Goal: Transaction & Acquisition: Purchase product/service

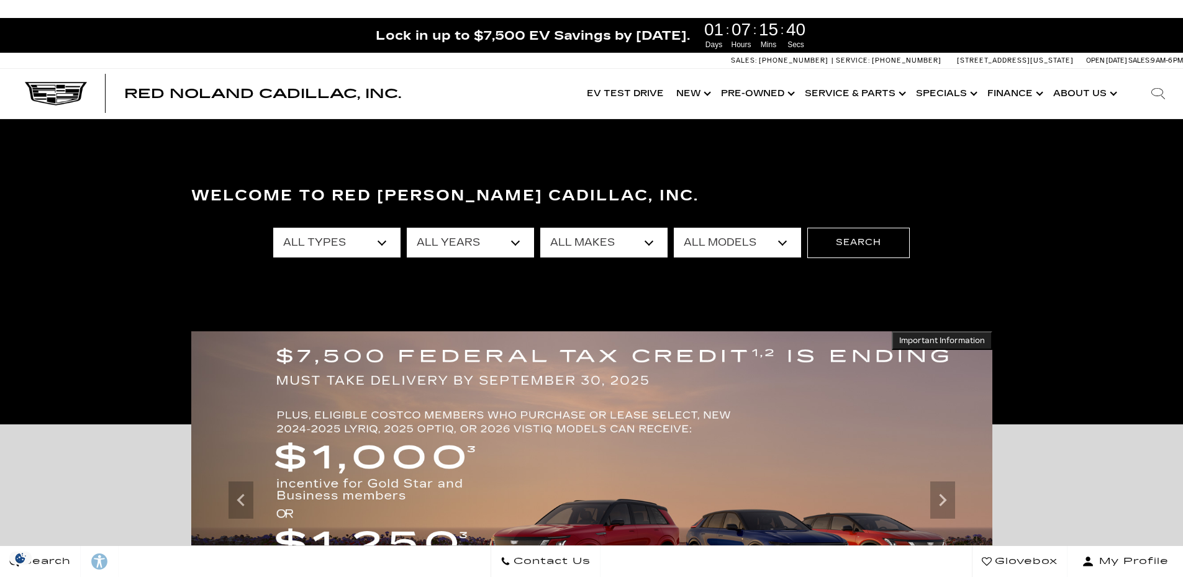
select select "New"
click at [273, 228] on select "All Types New Used Certified Used" at bounding box center [336, 243] width 127 height 30
click at [515, 242] on select "All Years 2026 2025 2024" at bounding box center [470, 243] width 127 height 30
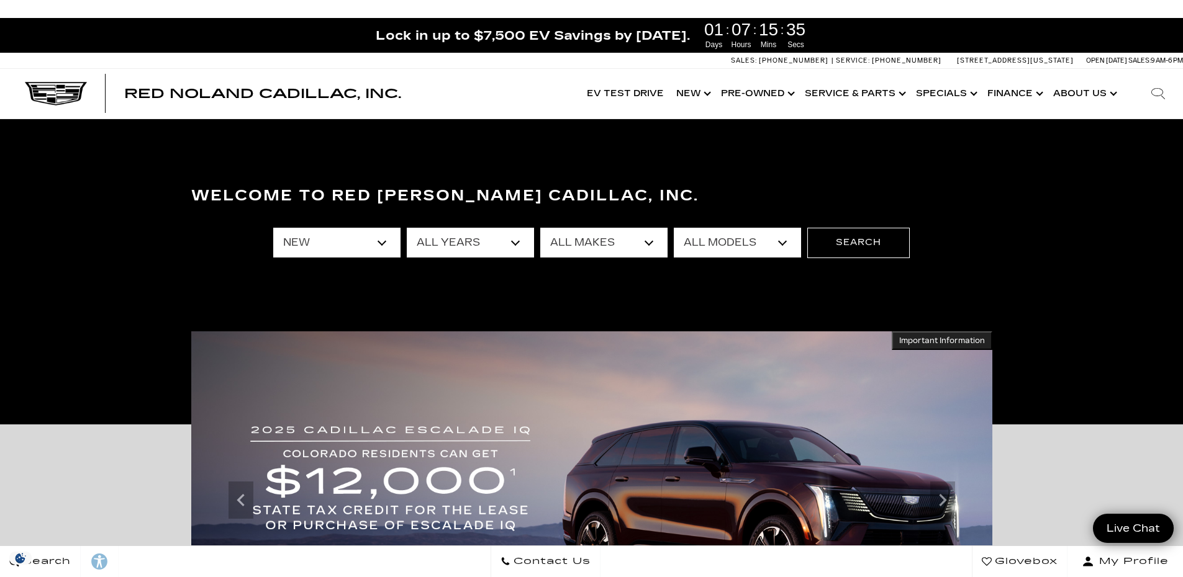
select select "2026"
click at [407, 228] on select "All Years 2026 2025 2024" at bounding box center [470, 243] width 127 height 30
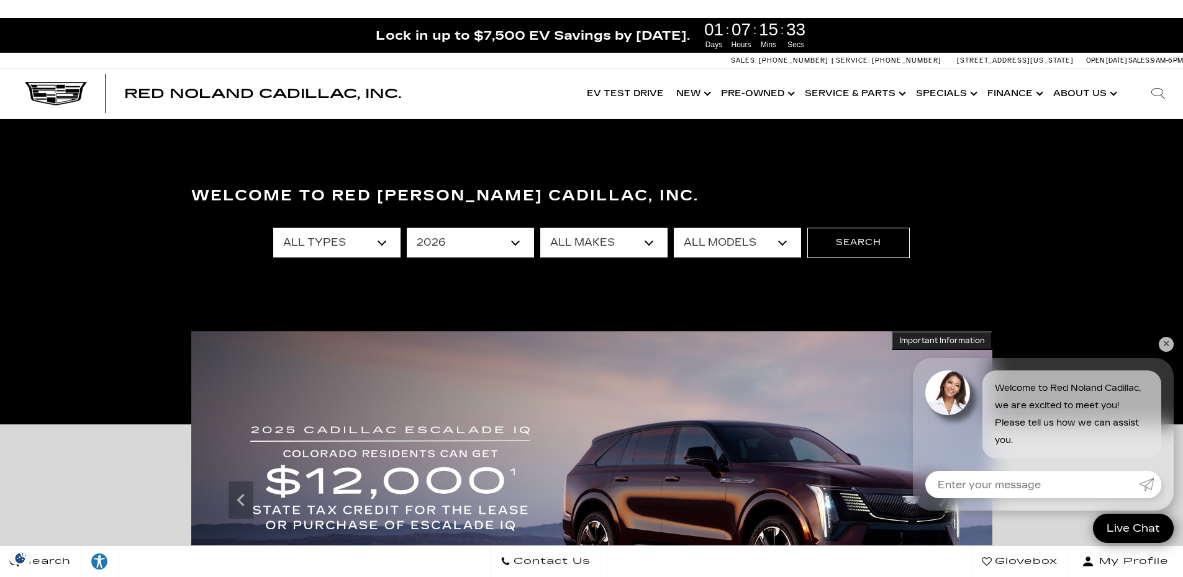
click at [644, 244] on select "All Makes Cadillac" at bounding box center [603, 243] width 127 height 30
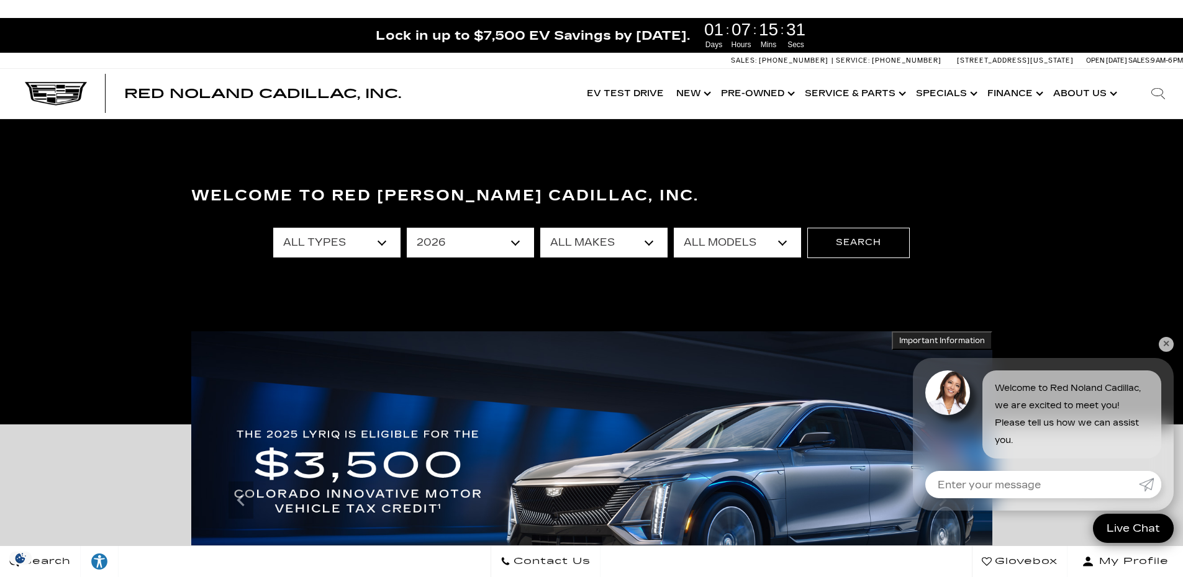
select select "Cadillac"
click at [540, 228] on select "All Makes Cadillac" at bounding box center [603, 243] width 127 height 30
click at [782, 245] on select "All Models CT5-V Escalade Escalade ESV ESCALADE IQ ESCALADE IQL LYRIQ VISTIQ" at bounding box center [737, 243] width 127 height 30
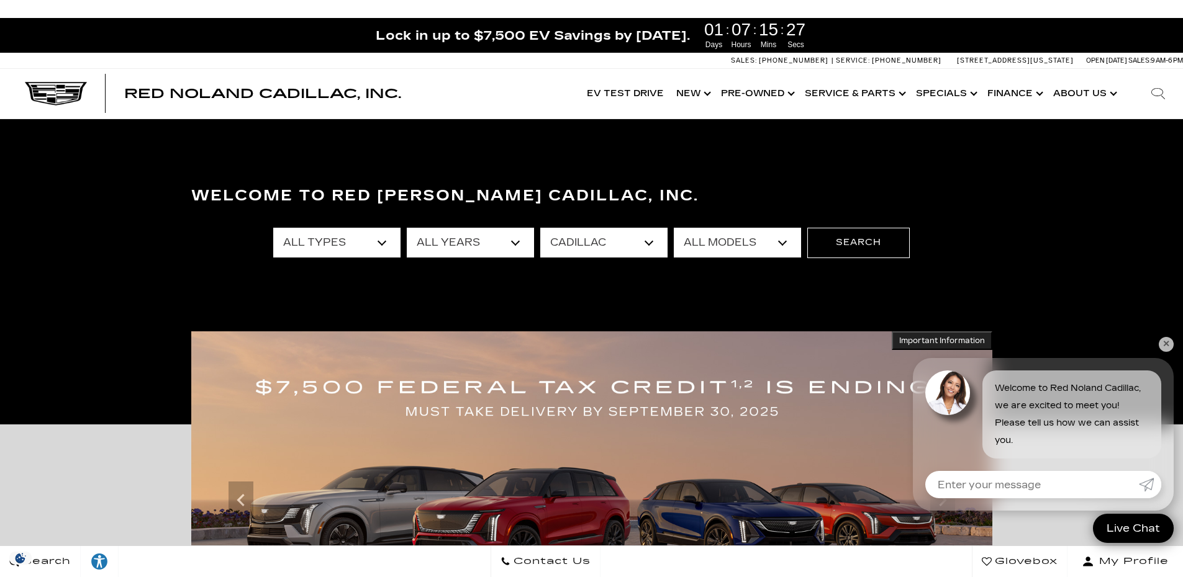
select select "Escalade ESV"
click at [674, 228] on select "All Models CT5-V Escalade Escalade ESV ESCALADE IQ ESCALADE IQL LYRIQ VISTIQ" at bounding box center [737, 243] width 127 height 30
click at [846, 246] on button "Search" at bounding box center [858, 243] width 102 height 30
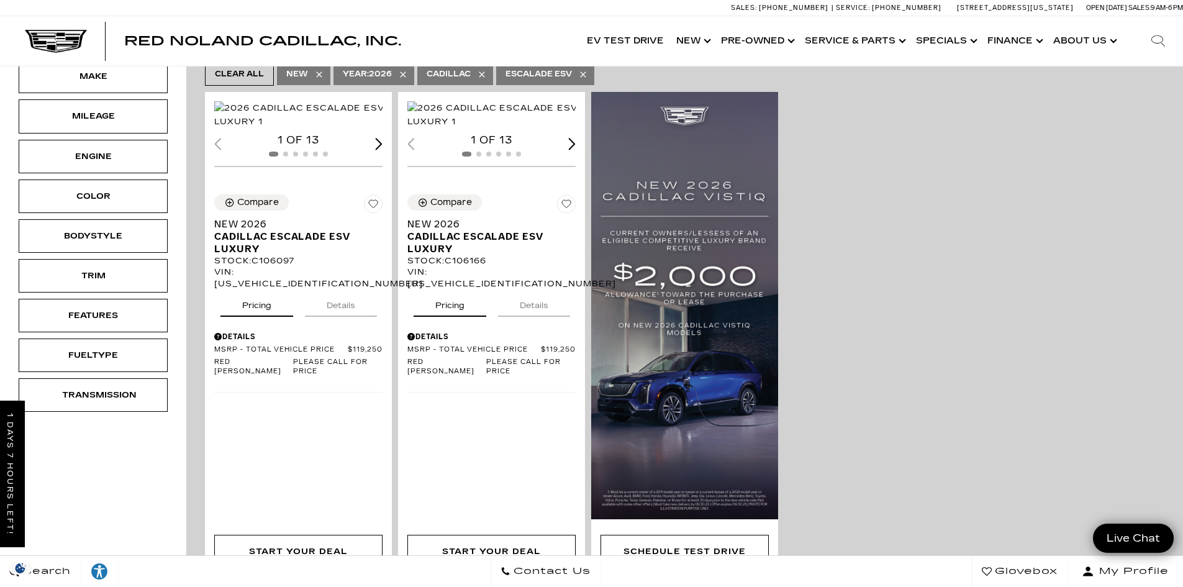
scroll to position [435, 0]
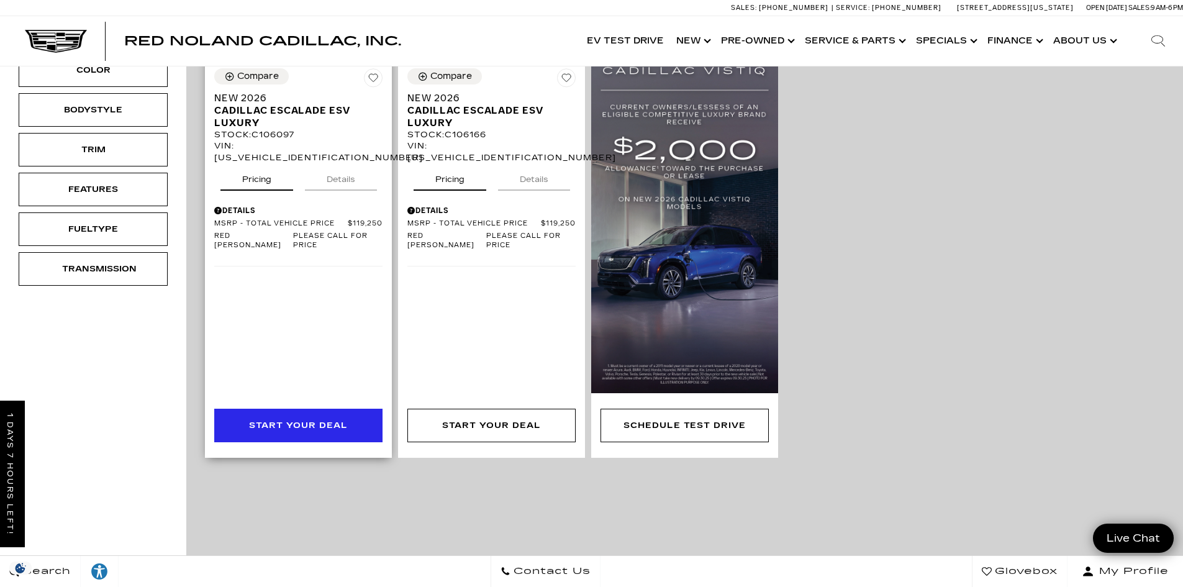
click at [296, 418] on div "Start Your Deal" at bounding box center [298, 425] width 98 height 14
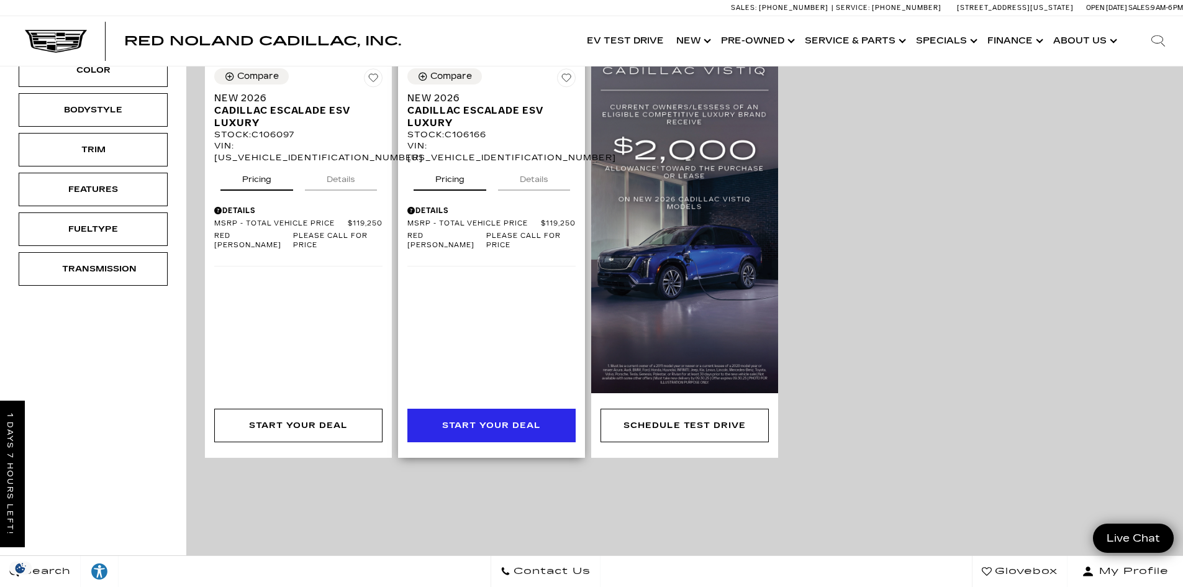
click at [504, 418] on div "Start Your Deal" at bounding box center [491, 425] width 98 height 14
